Goal: Task Accomplishment & Management: Manage account settings

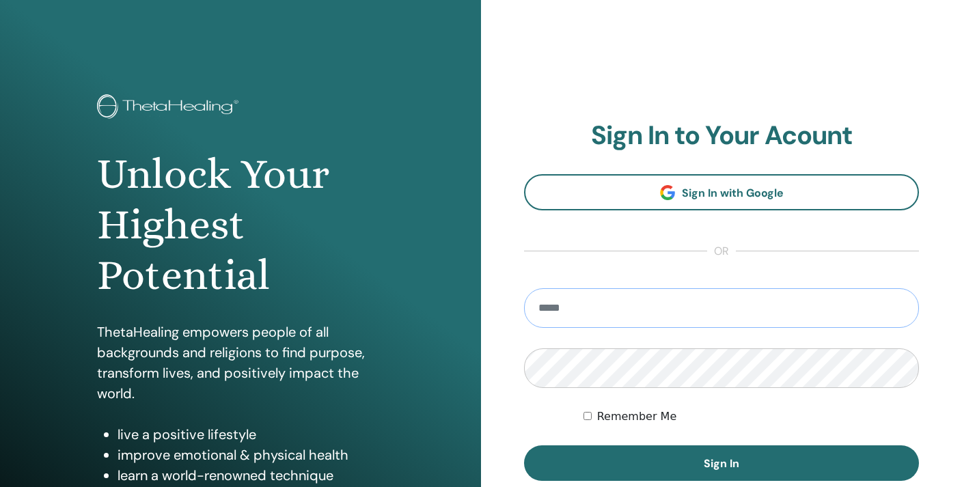
type input "**********"
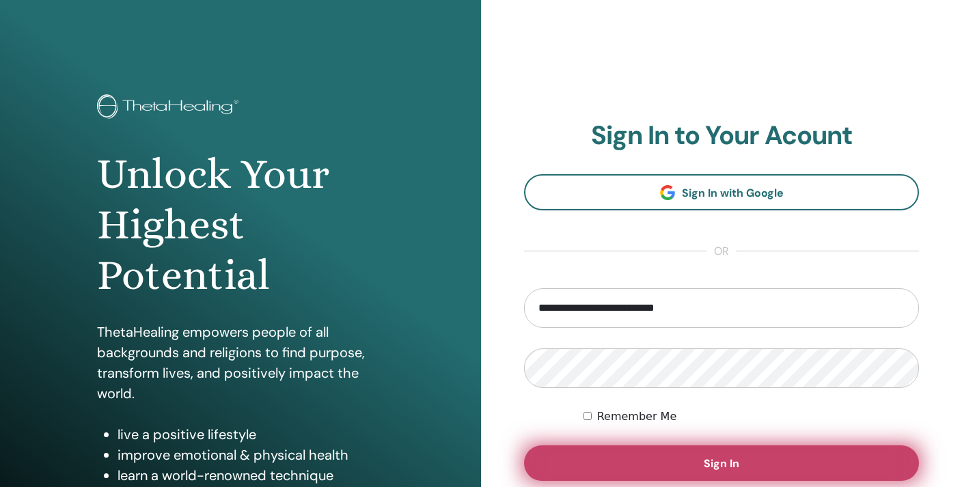
click at [702, 464] on button "Sign In" at bounding box center [721, 464] width 395 height 36
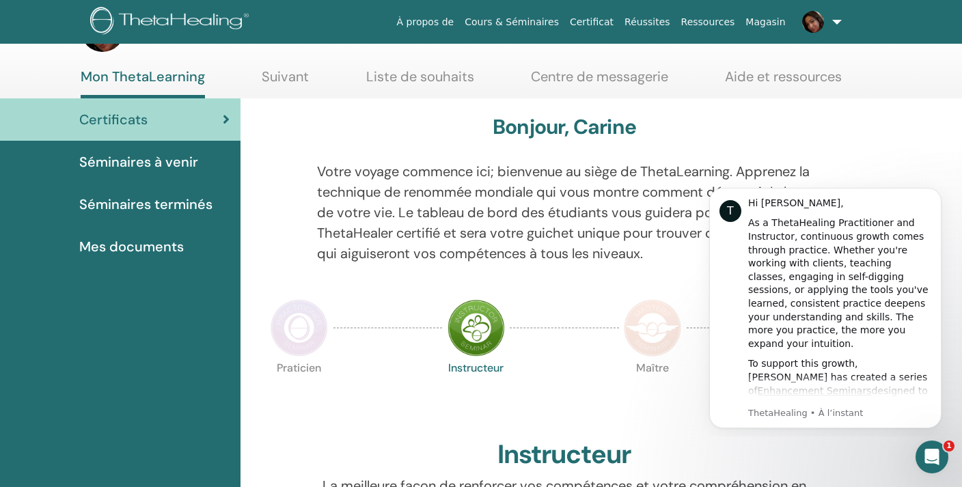
scroll to position [52, 0]
click at [681, 423] on div "Maître" at bounding box center [653, 396] width 68 height 74
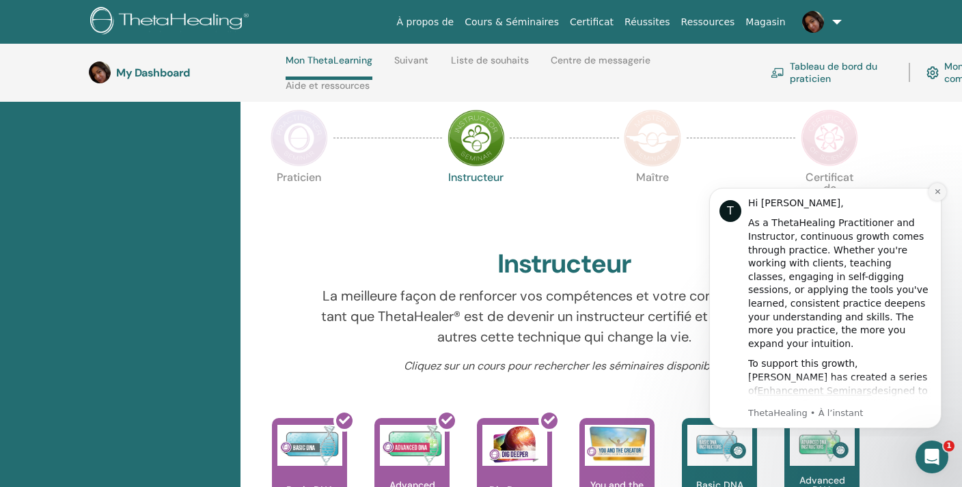
scroll to position [310, 0]
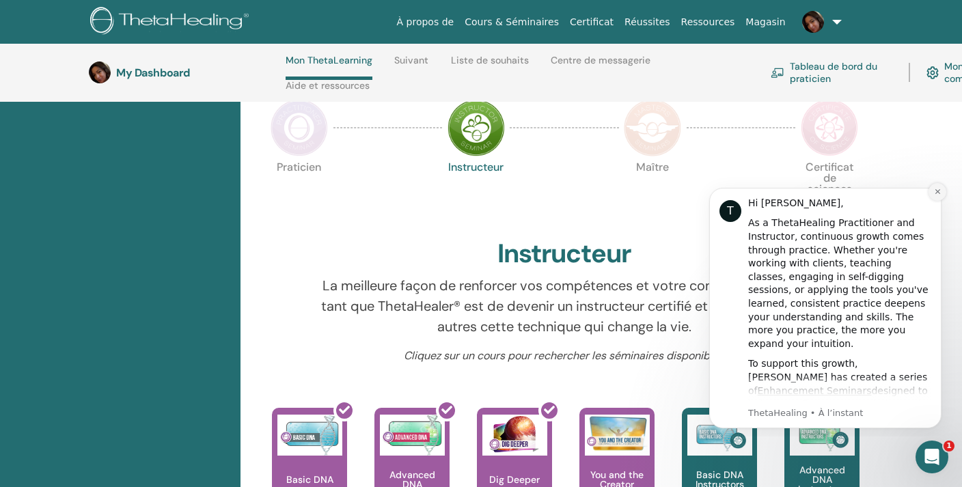
click at [938, 189] on icon "Dismiss notification" at bounding box center [938, 192] width 8 height 8
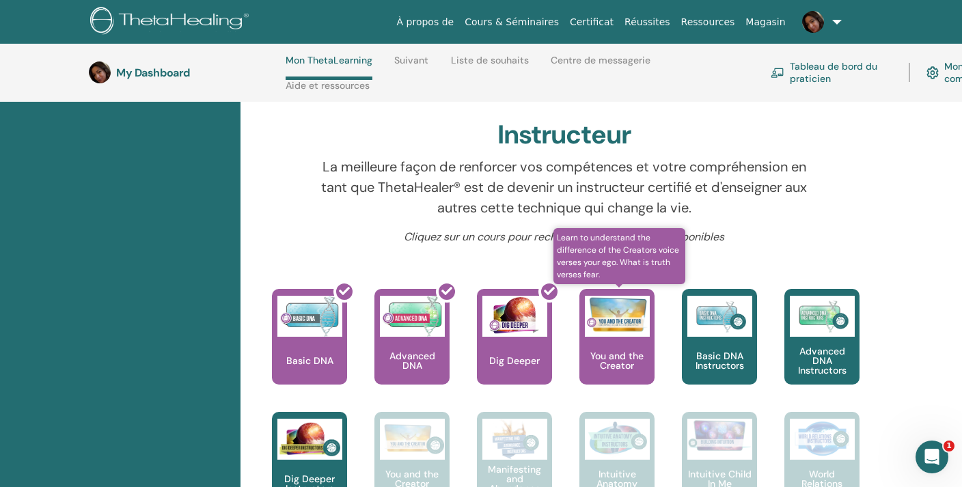
scroll to position [433, 0]
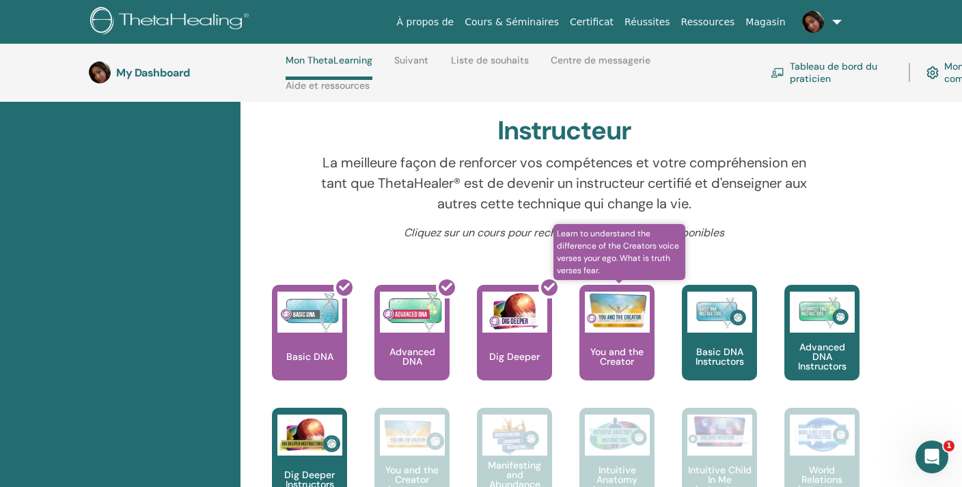
click at [620, 323] on img at bounding box center [617, 311] width 65 height 38
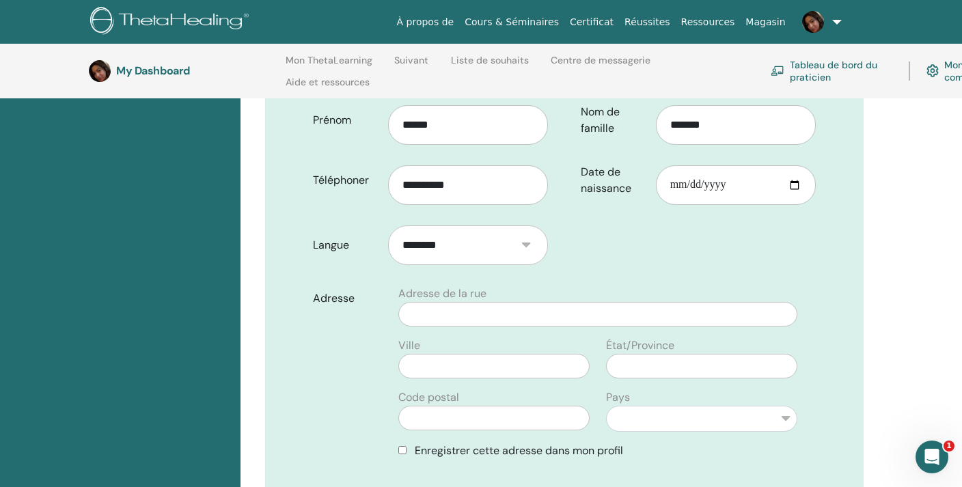
scroll to position [314, 0]
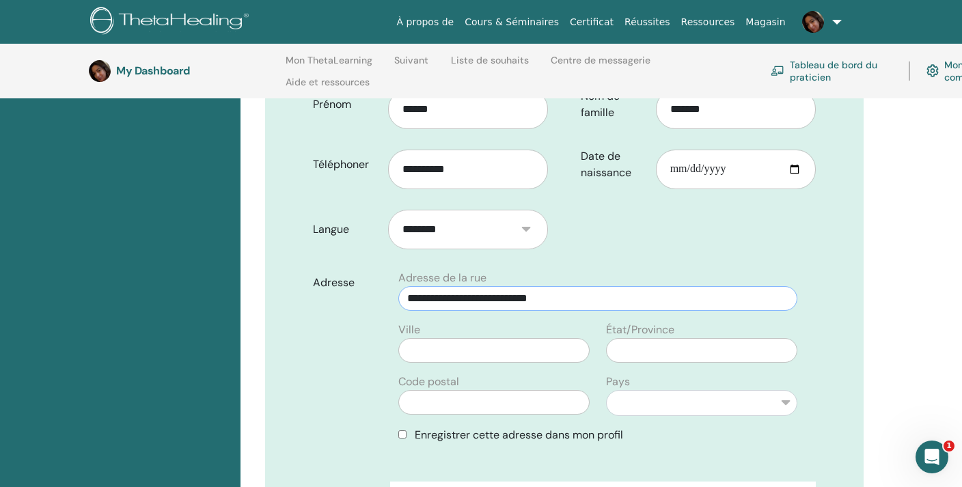
type input "**********"
type input "******"
type input "*****"
drag, startPoint x: 659, startPoint y: 355, endPoint x: 599, endPoint y: 354, distance: 60.1
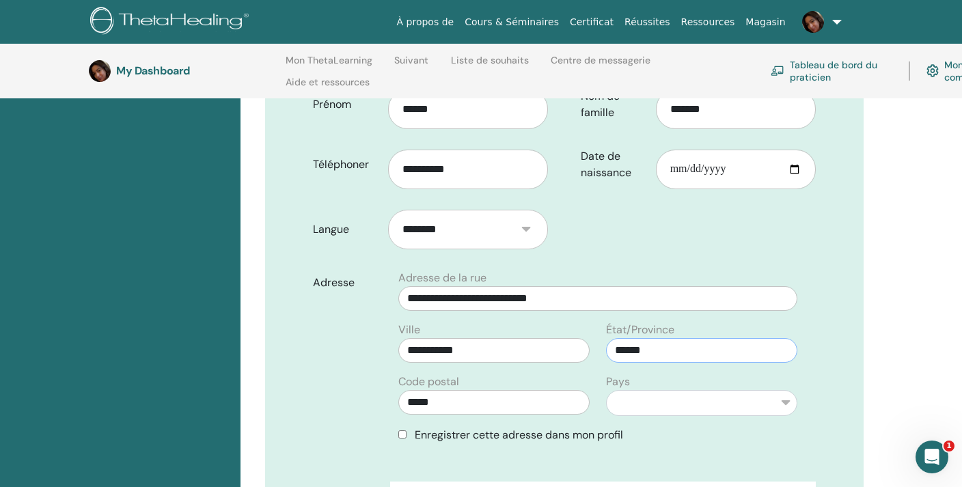
click at [599, 354] on div "État/Province ******" at bounding box center [702, 342] width 208 height 41
type input "*******"
select select "**"
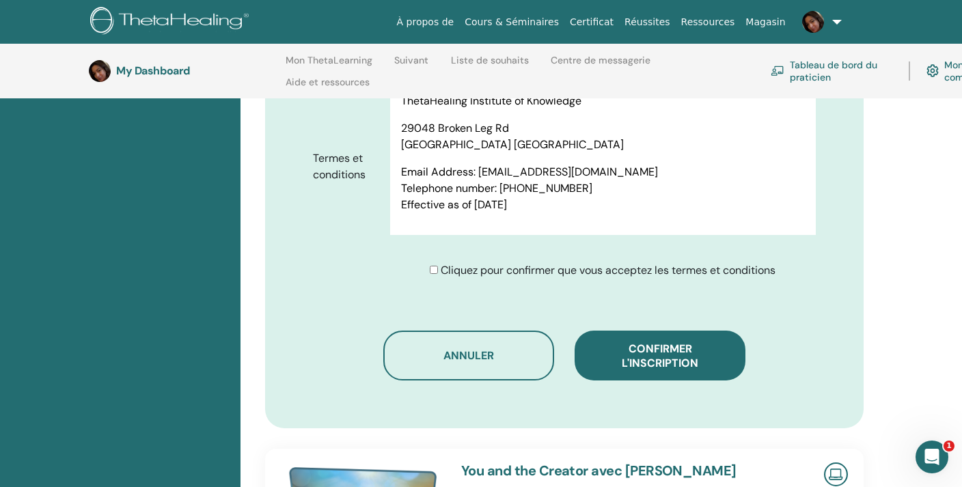
scroll to position [700, 0]
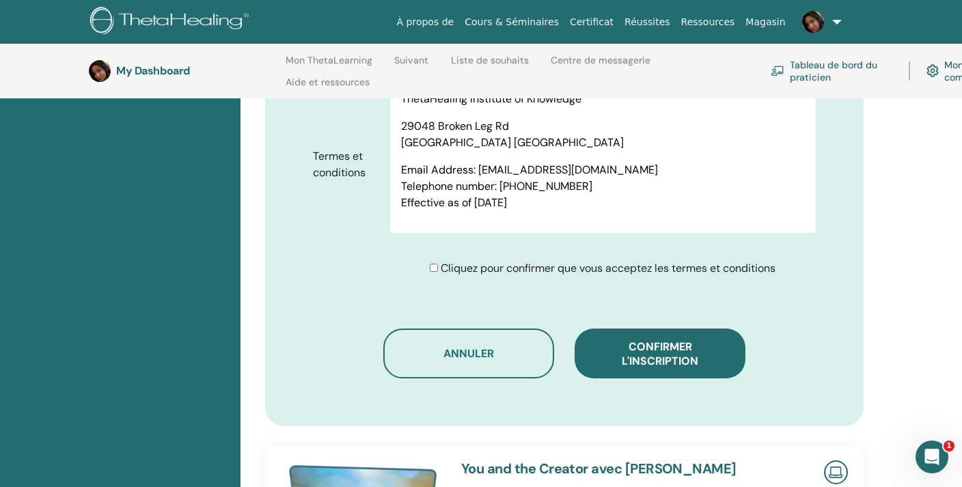
drag, startPoint x: 661, startPoint y: 356, endPoint x: 798, endPoint y: 357, distance: 136.7
click at [781, 366] on div "Annuler Confirmer l'inscription" at bounding box center [564, 354] width 503 height 50
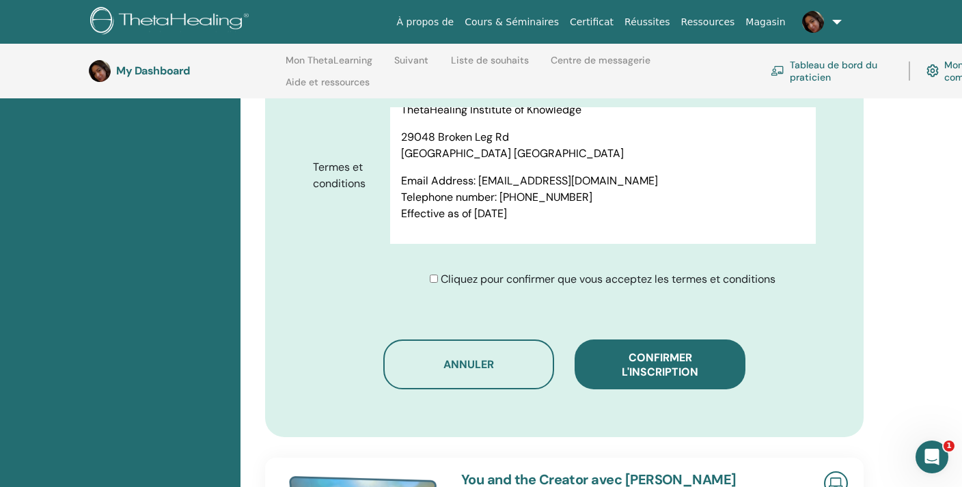
scroll to position [688, 0]
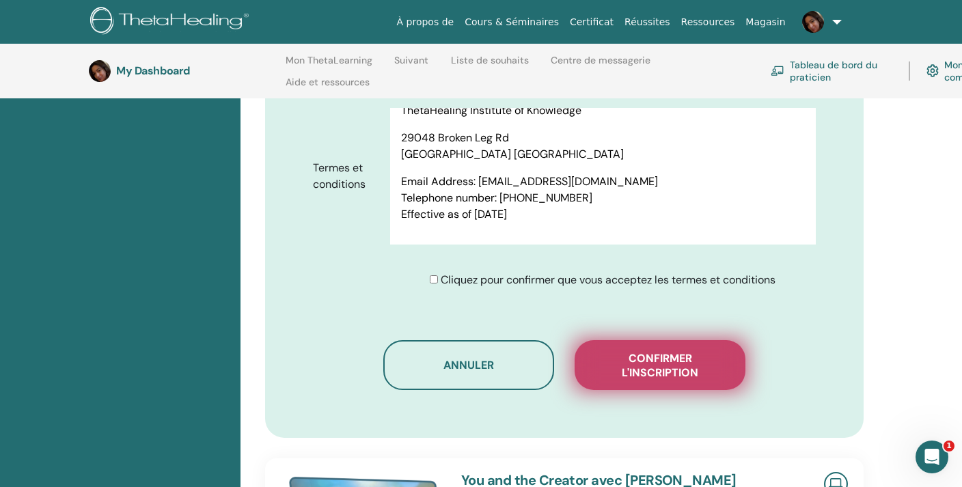
click at [679, 379] on span "Confirmer l'inscription" at bounding box center [660, 365] width 137 height 29
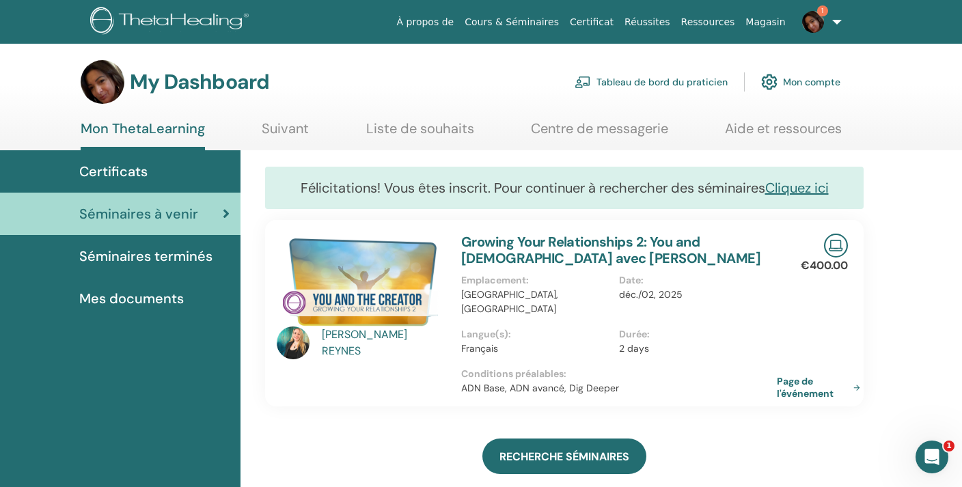
click at [174, 258] on span "Séminaires terminés" at bounding box center [145, 256] width 133 height 20
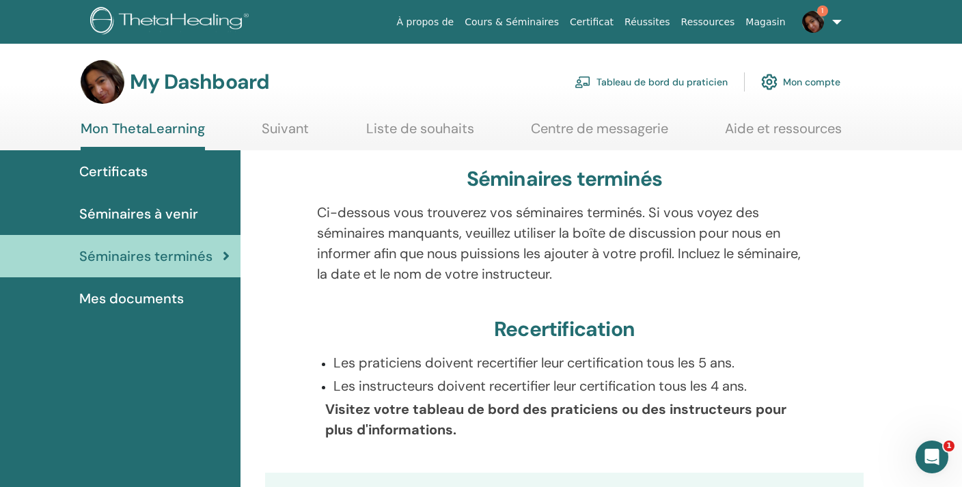
click at [118, 299] on span "Mes documents" at bounding box center [131, 298] width 105 height 20
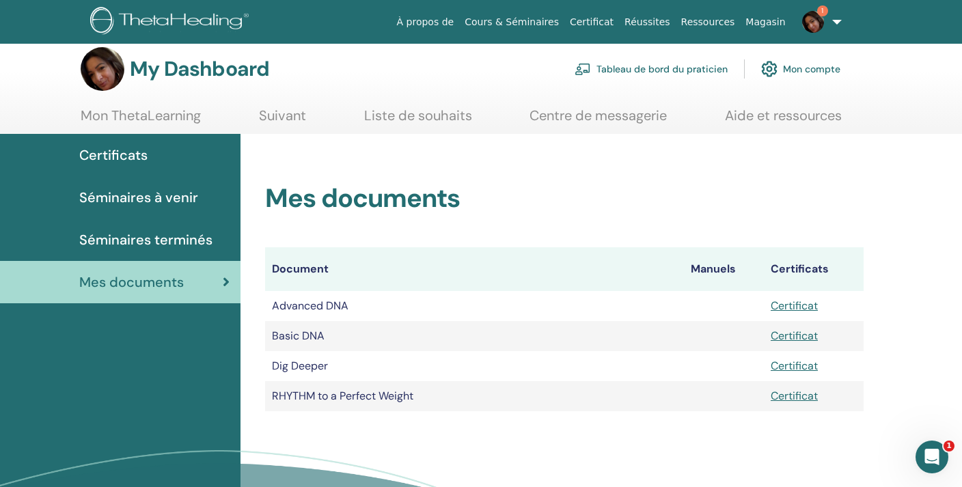
scroll to position [12, 0]
click at [120, 157] on span "Certificats" at bounding box center [113, 156] width 68 height 20
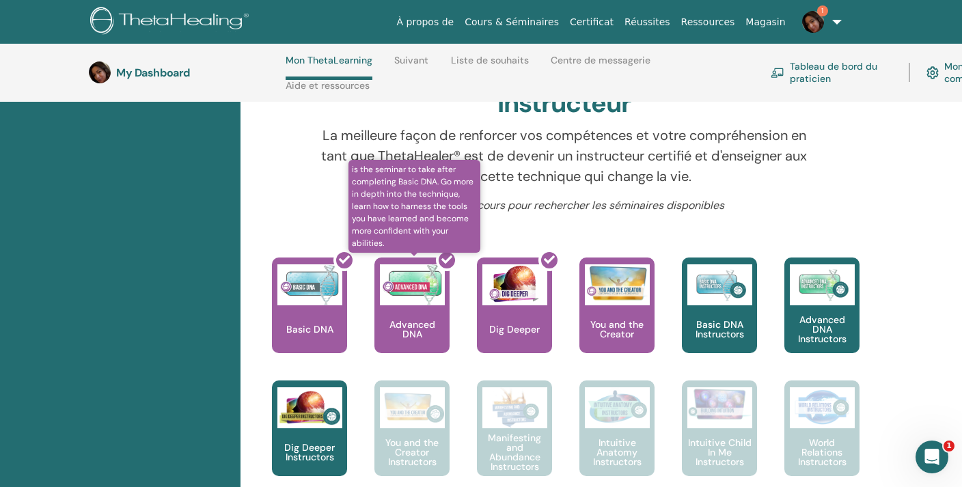
scroll to position [463, 0]
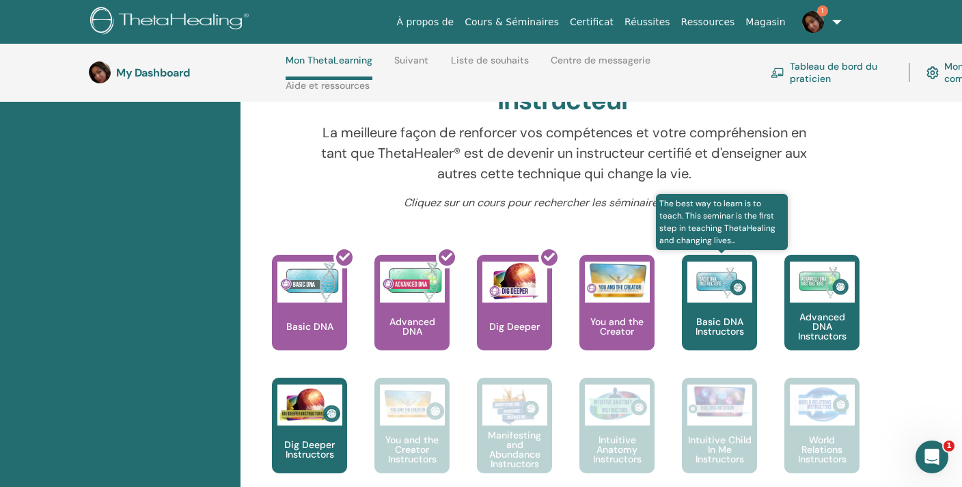
click at [726, 311] on div "Basic DNA Instructors" at bounding box center [719, 303] width 75 height 96
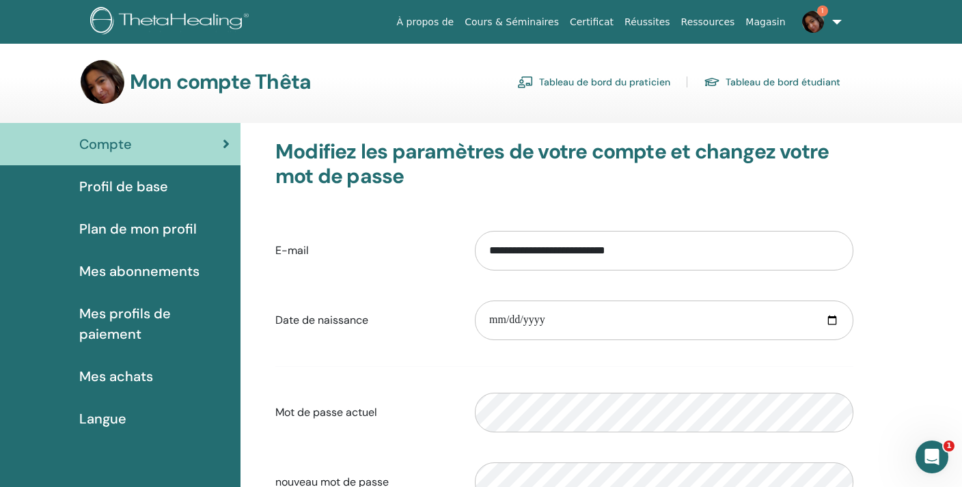
click at [112, 188] on span "Profil de base" at bounding box center [123, 186] width 89 height 20
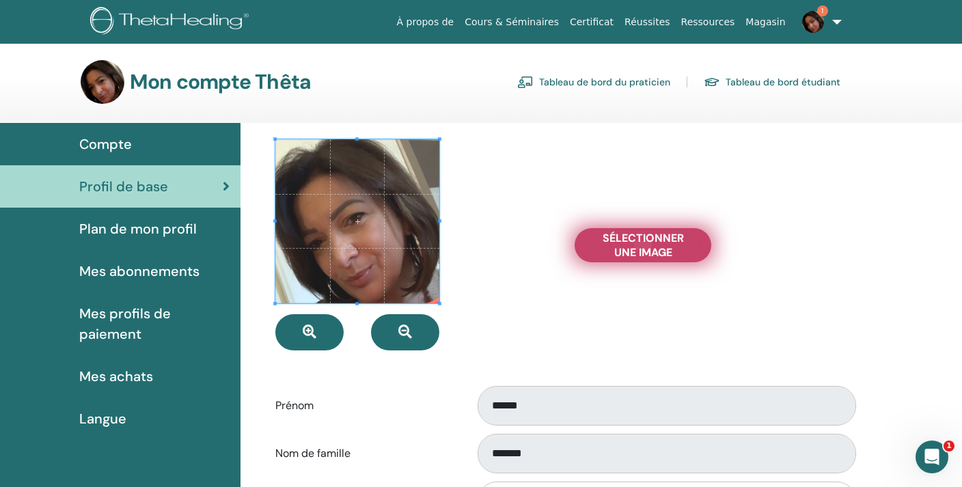
click at [651, 253] on span "Sélectionner une image" at bounding box center [643, 245] width 102 height 29
click at [651, 250] on input "Sélectionner une image" at bounding box center [643, 246] width 18 height 10
click at [644, 249] on span "Sélectionner une image" at bounding box center [643, 245] width 102 height 29
click at [644, 249] on input "Sélectionner une image" at bounding box center [643, 246] width 18 height 10
type input "**********"
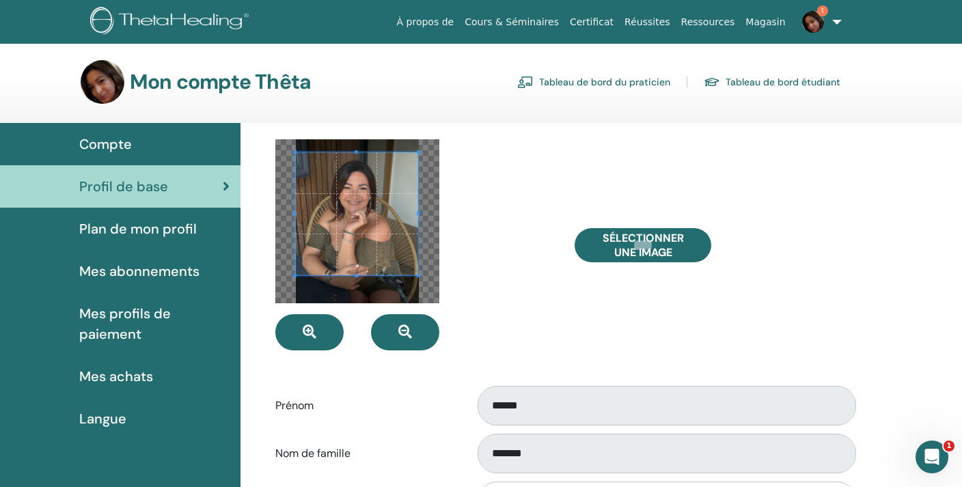
click at [381, 229] on span at bounding box center [356, 213] width 123 height 123
click at [405, 403] on label "Prénom" at bounding box center [365, 406] width 200 height 26
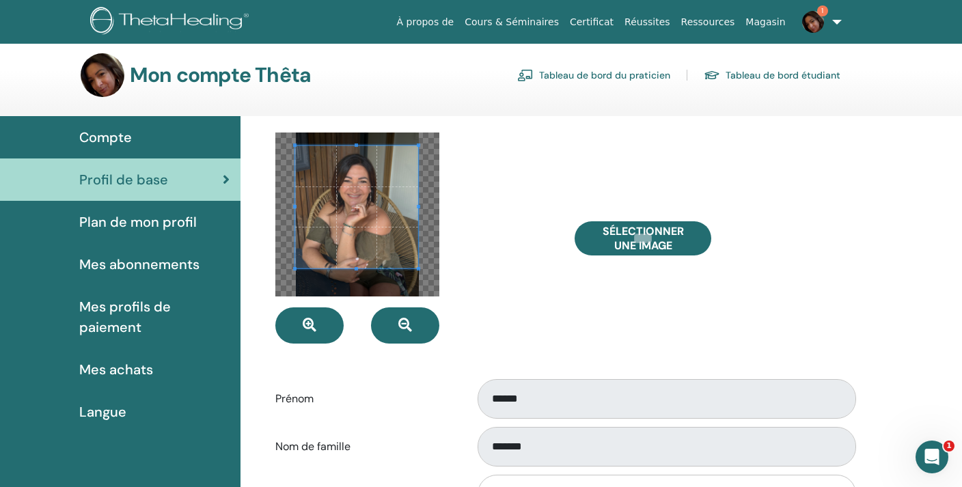
scroll to position [8, 0]
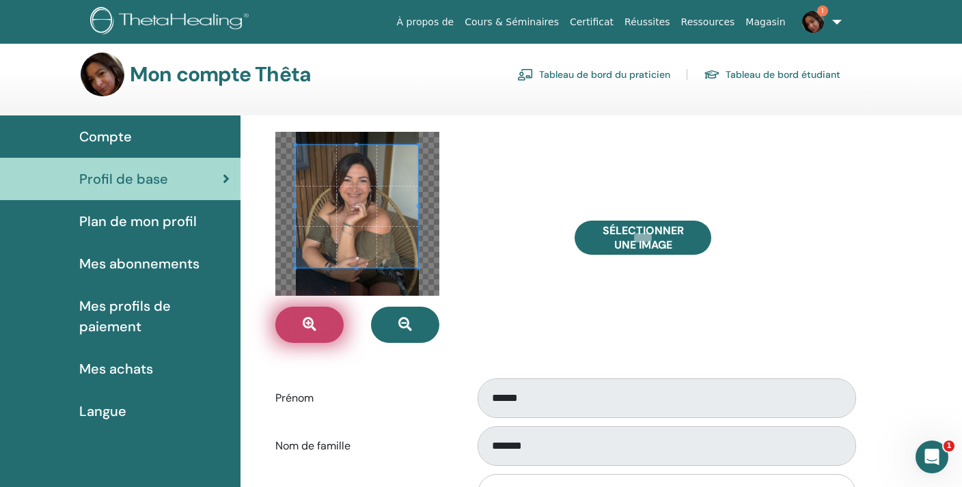
click at [299, 323] on button "button" at bounding box center [309, 325] width 68 height 36
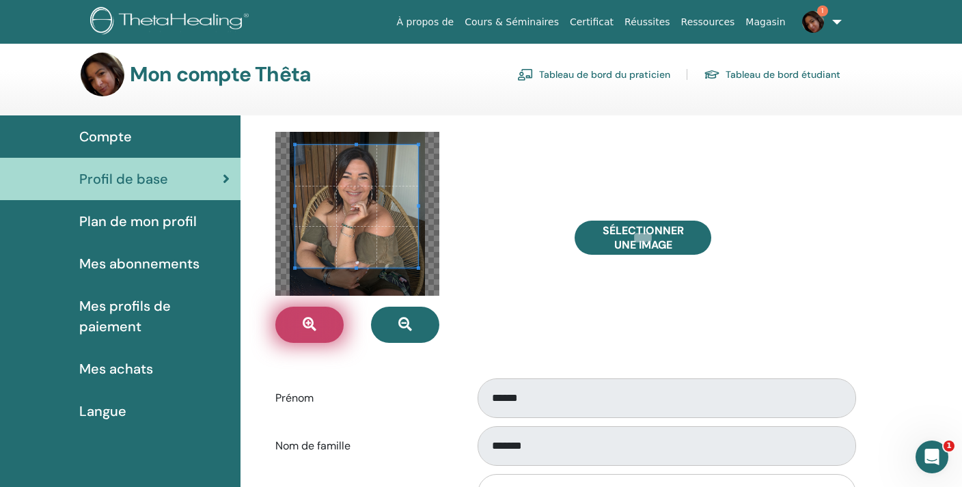
click at [299, 323] on button "button" at bounding box center [309, 325] width 68 height 36
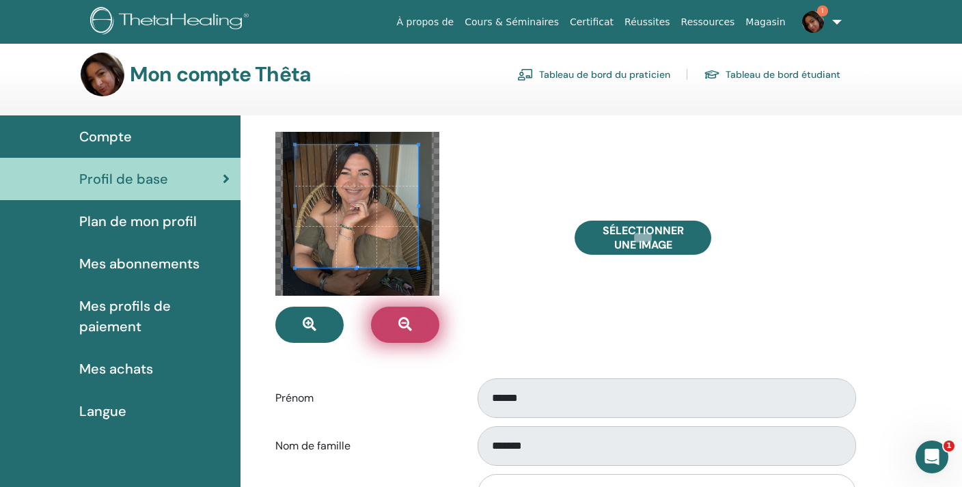
click at [410, 324] on icon "button" at bounding box center [405, 325] width 14 height 14
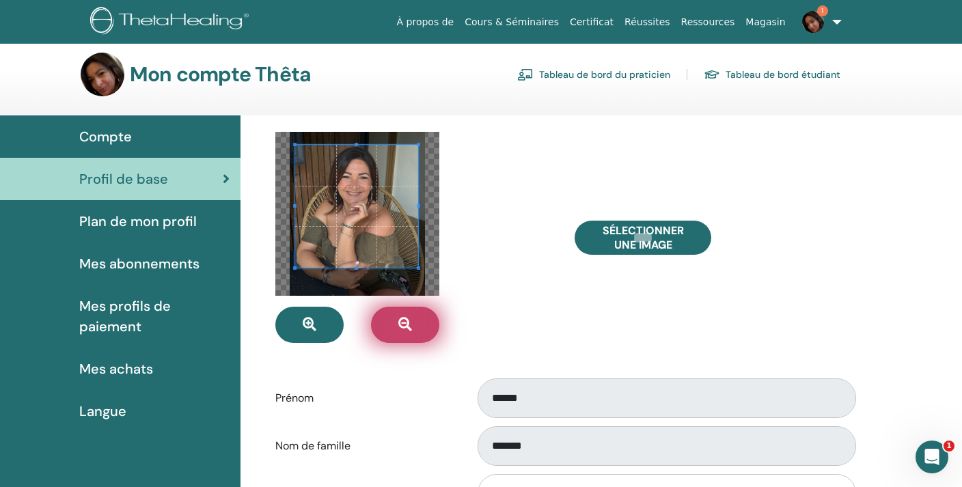
click at [410, 324] on icon "button" at bounding box center [405, 325] width 14 height 14
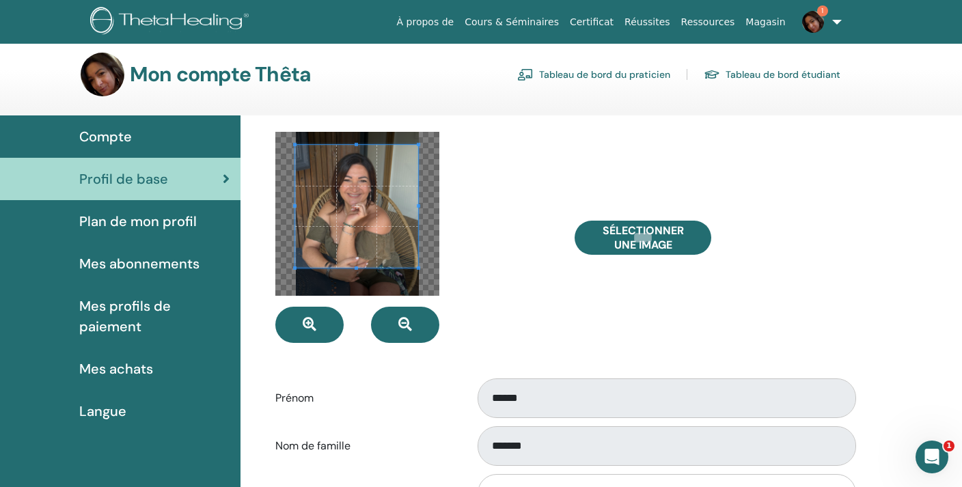
click at [553, 323] on div at bounding box center [414, 237] width 299 height 211
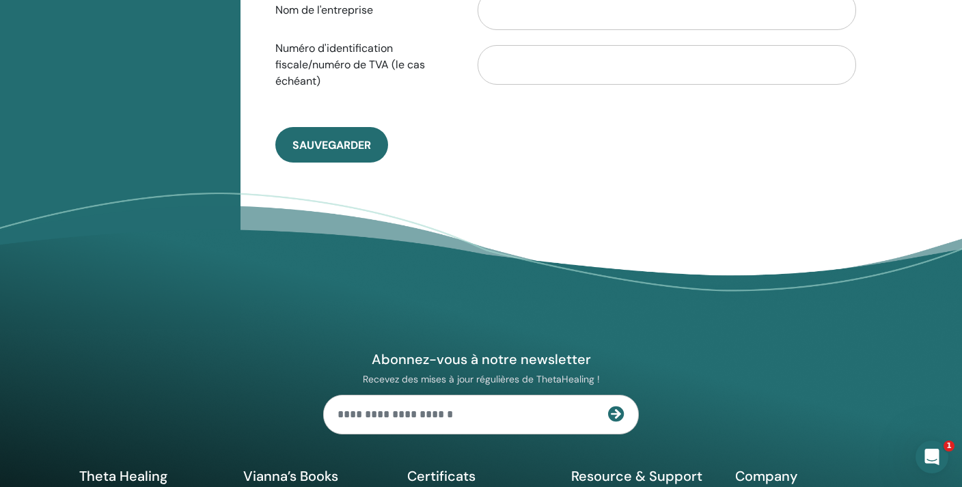
scroll to position [835, 0]
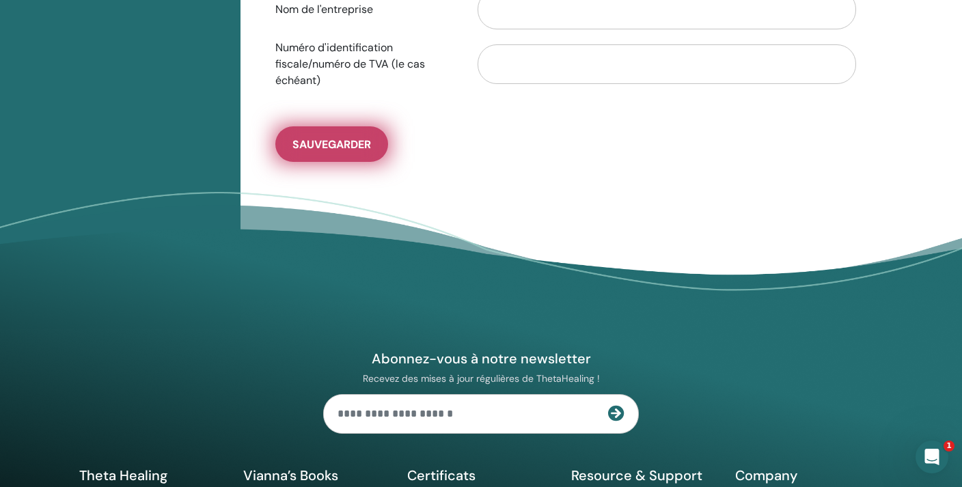
click at [301, 149] on span "sauvegarder" at bounding box center [331, 144] width 79 height 14
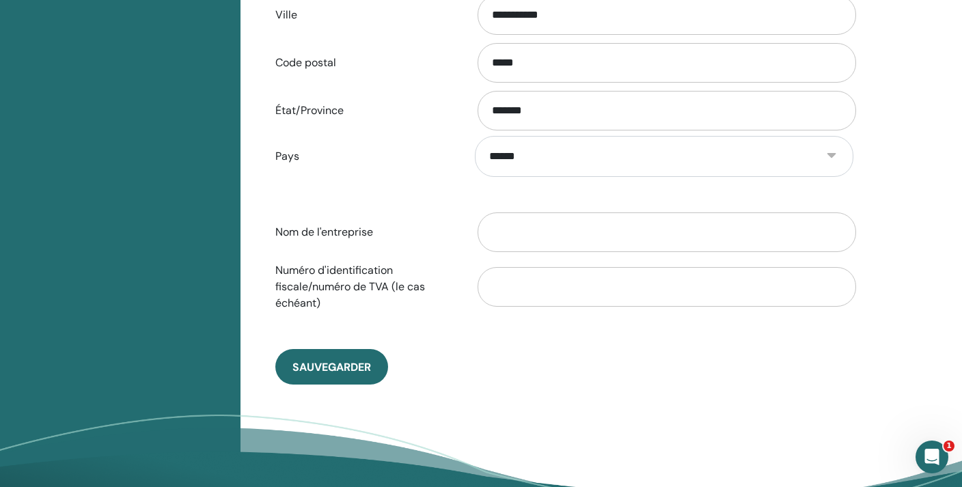
scroll to position [618, 0]
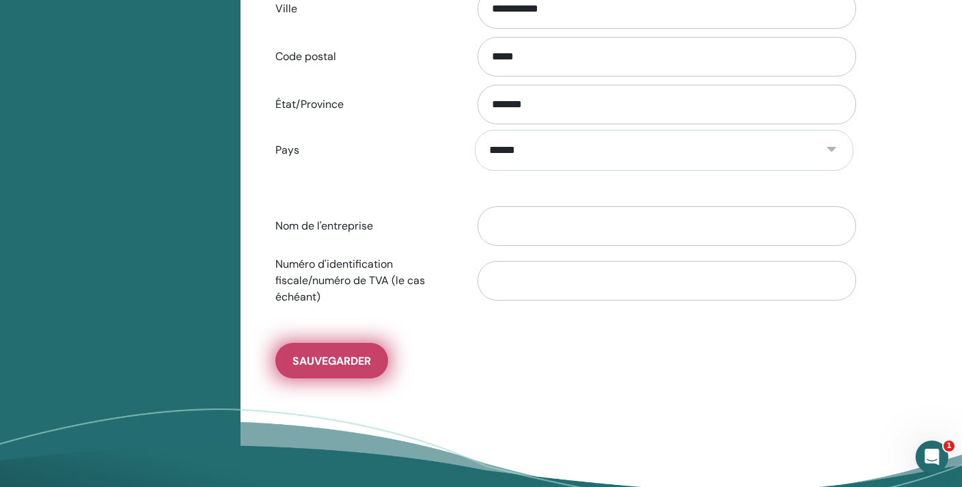
click at [323, 359] on span "sauvegarder" at bounding box center [331, 361] width 79 height 14
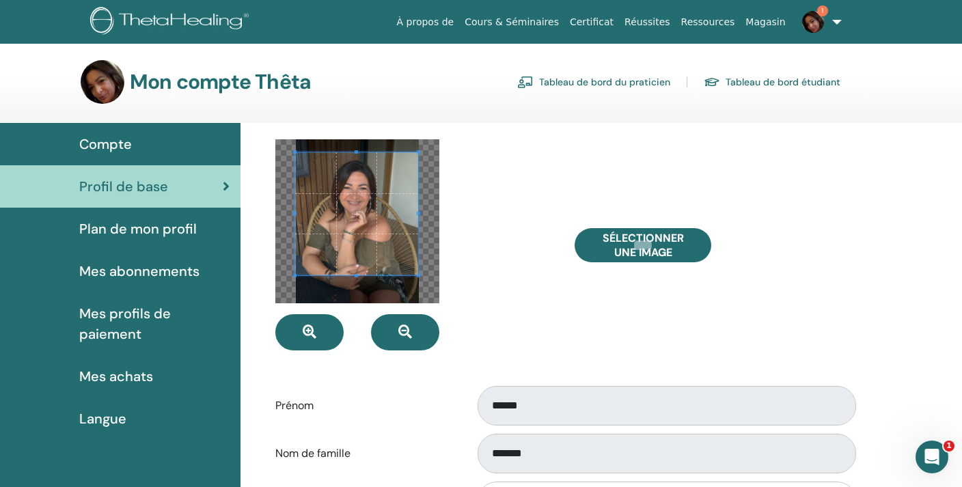
scroll to position [0, 0]
click at [386, 217] on span at bounding box center [356, 217] width 123 height 123
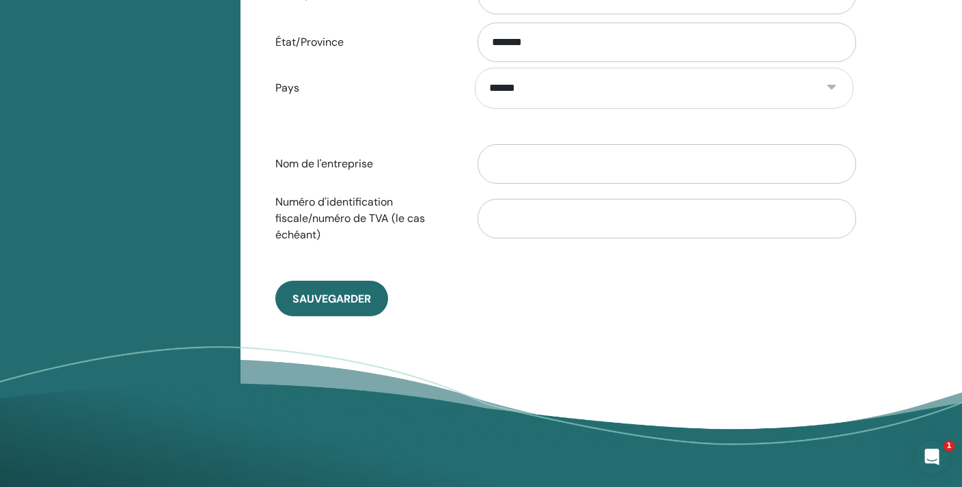
scroll to position [681, 0]
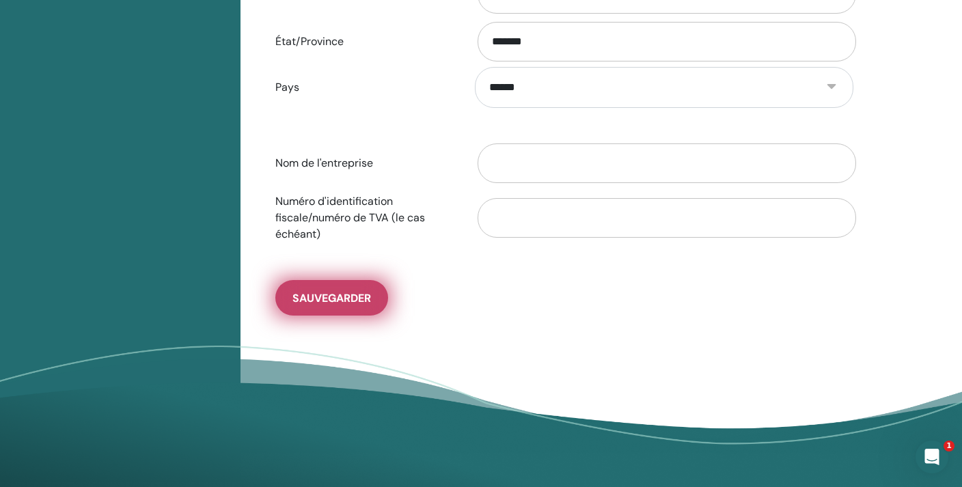
click at [343, 301] on span "sauvegarder" at bounding box center [331, 298] width 79 height 14
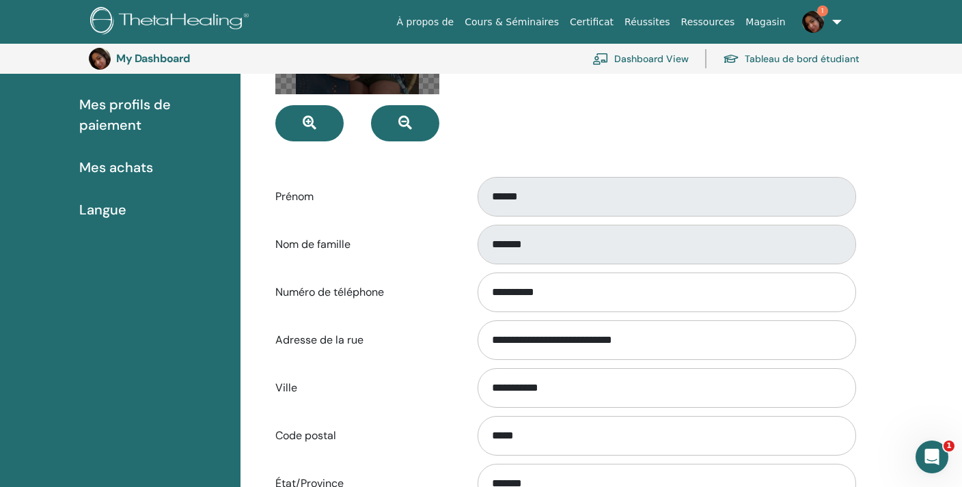
scroll to position [204, 0]
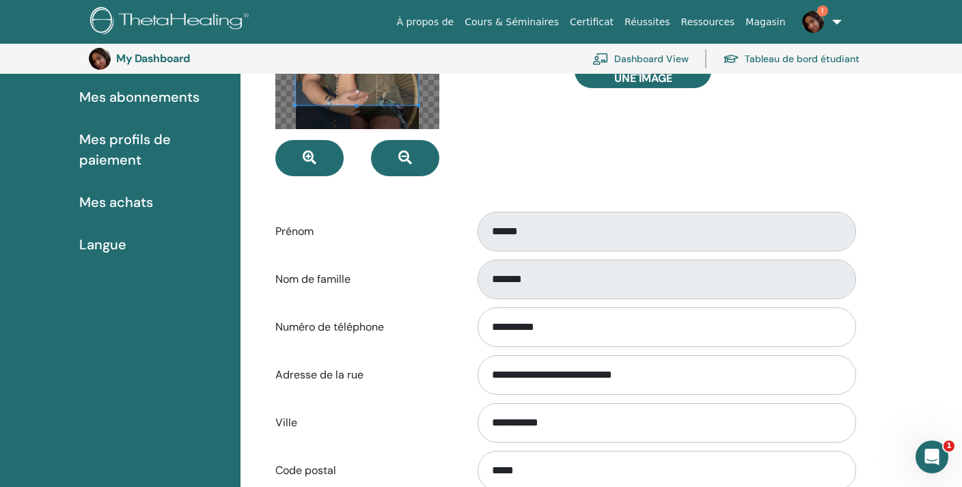
click at [838, 22] on link "1" at bounding box center [819, 22] width 56 height 44
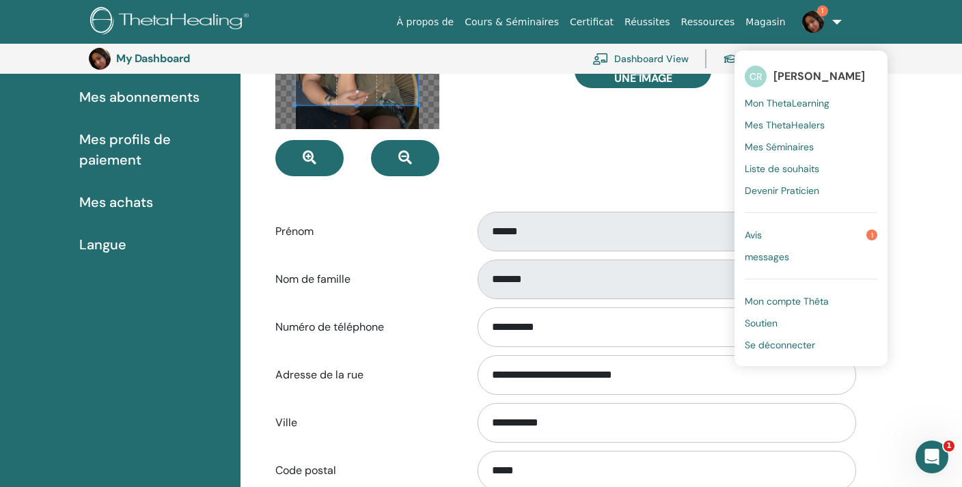
click at [752, 232] on span "Avis" at bounding box center [753, 235] width 17 height 12
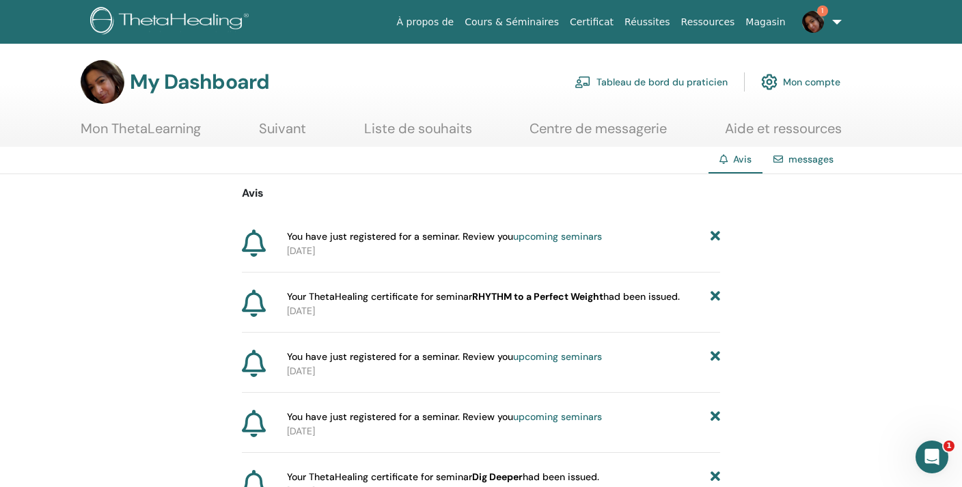
click at [148, 130] on link "Mon ThetaLearning" at bounding box center [141, 133] width 120 height 27
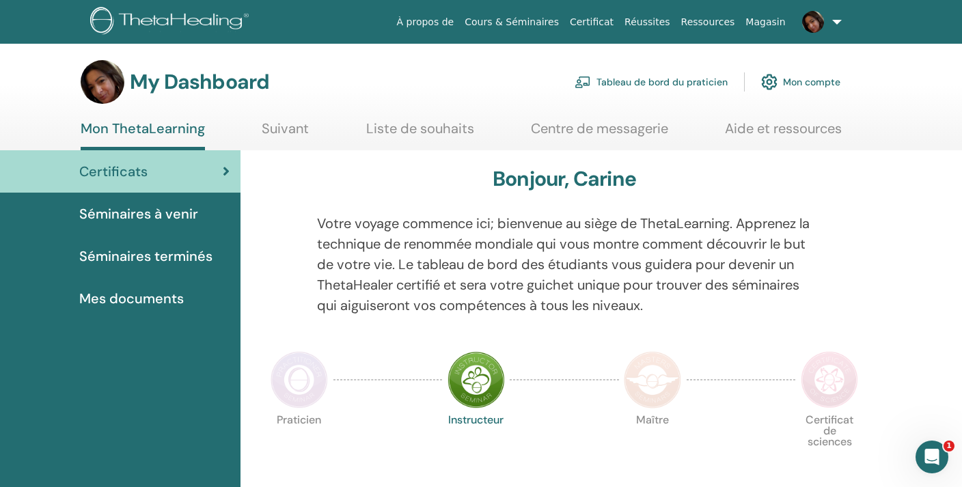
click at [479, 377] on img at bounding box center [476, 379] width 57 height 57
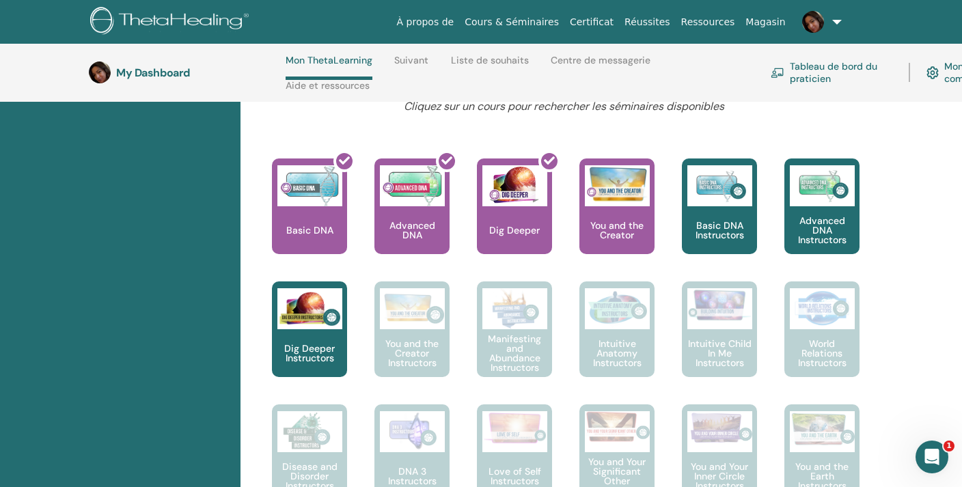
scroll to position [559, 0]
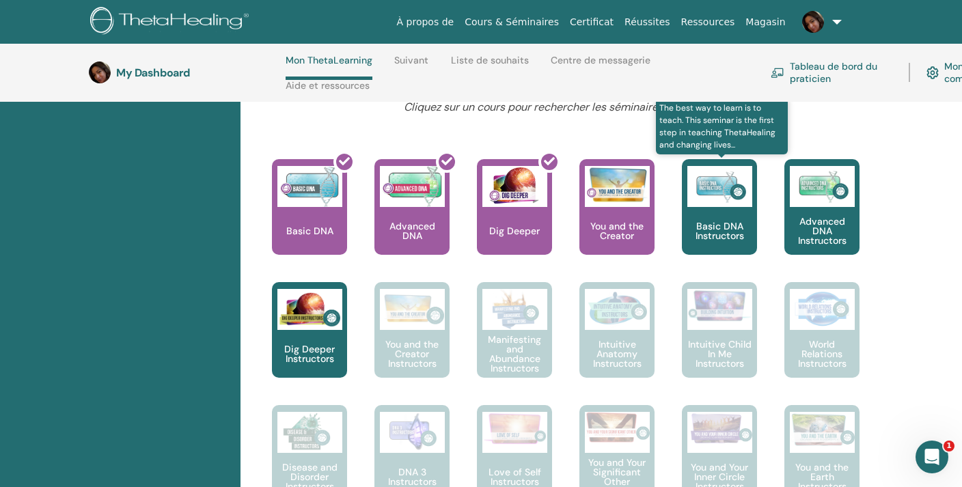
click at [708, 221] on p "Basic DNA Instructors" at bounding box center [719, 230] width 75 height 19
